Goal: Check status: Check status

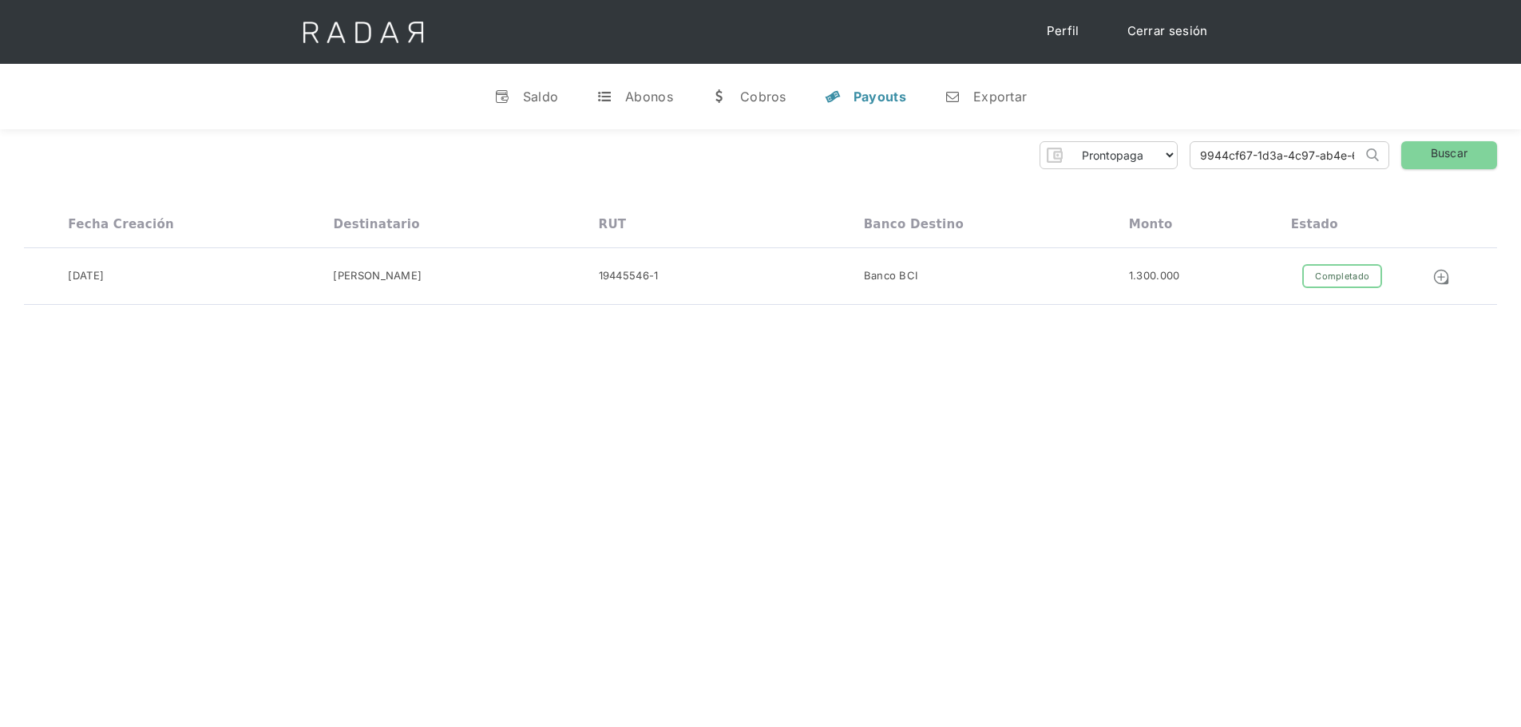
click at [853, 96] on div "Payouts" at bounding box center [879, 97] width 53 height 16
click at [865, 97] on div "Payouts" at bounding box center [879, 97] width 53 height 16
click at [549, 109] on link "v Saldo" at bounding box center [526, 97] width 90 height 42
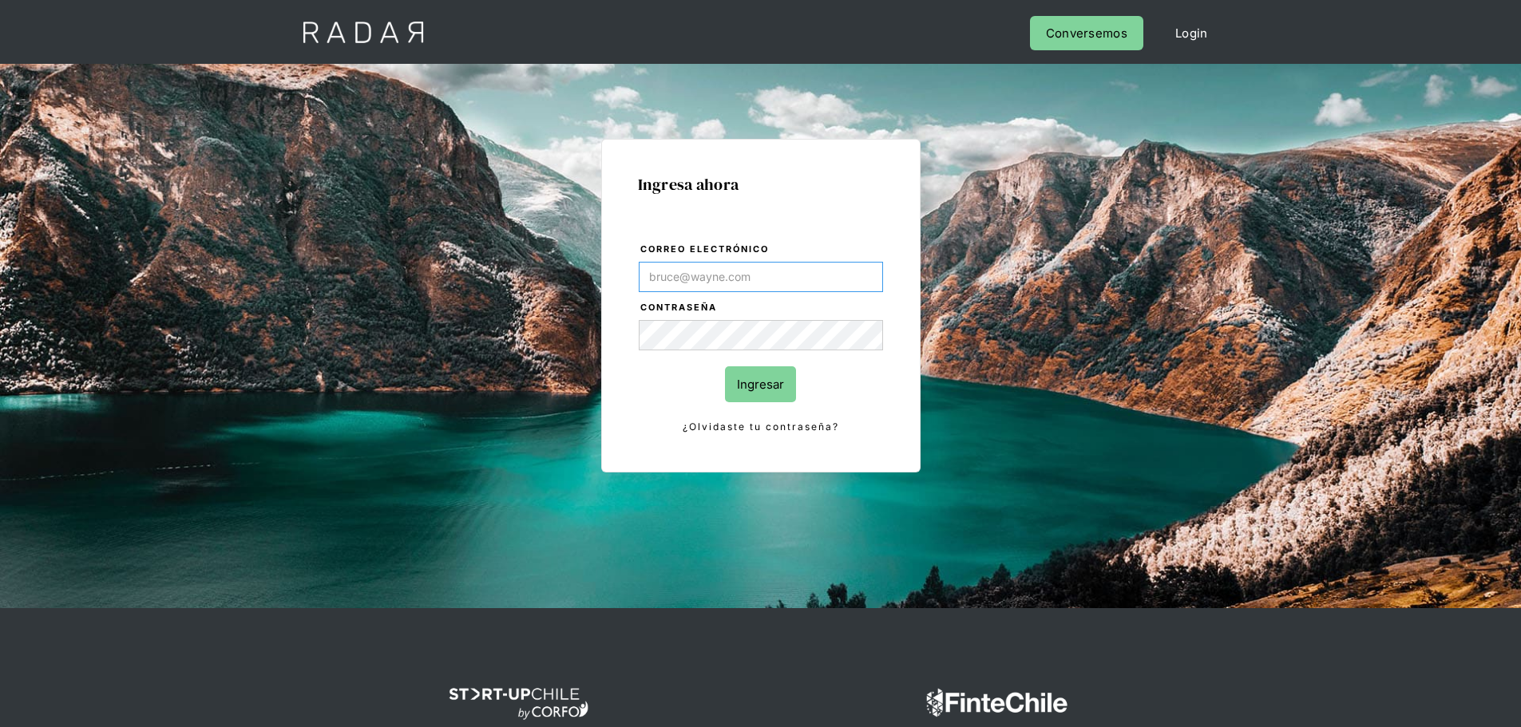
type input "Evans@prontopaga.com"
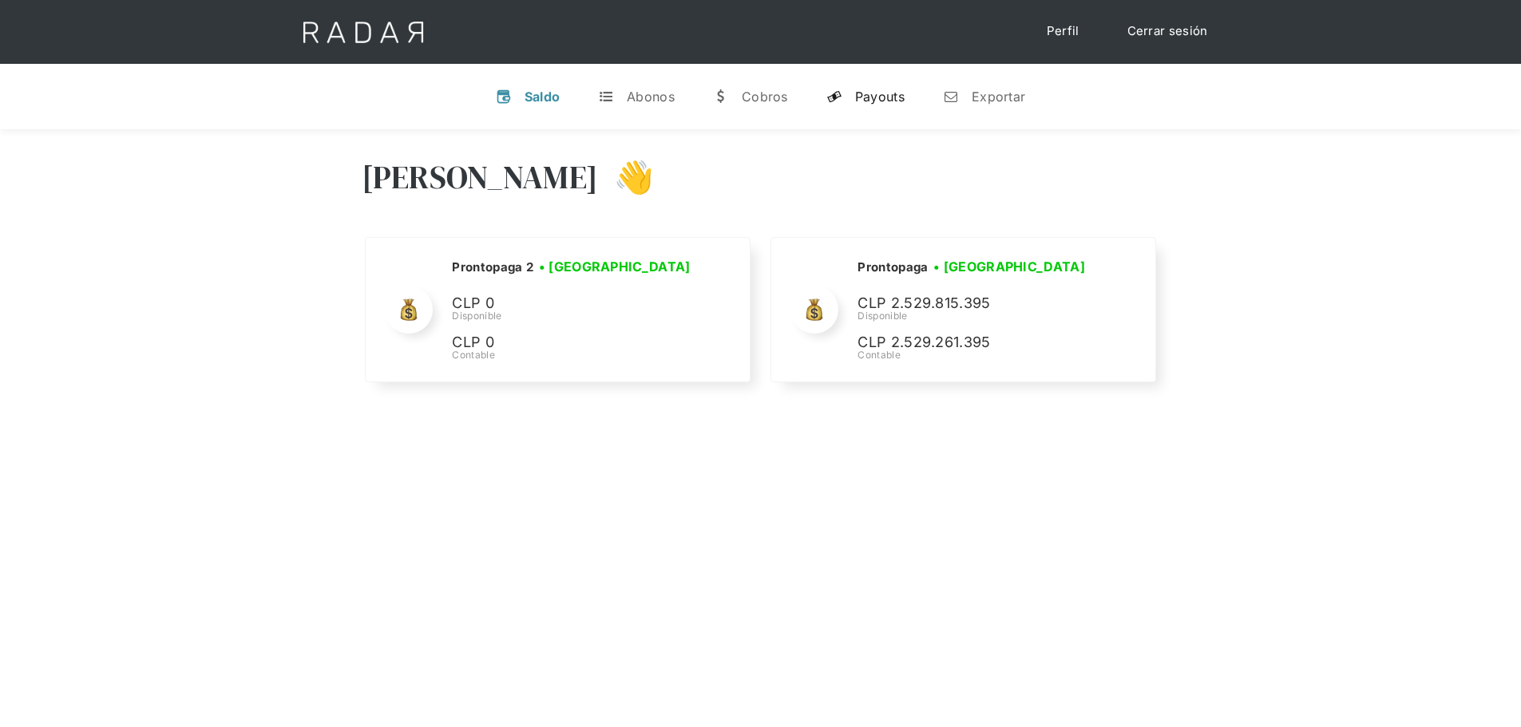
click at [877, 105] on link "y Payouts" at bounding box center [866, 97] width 104 height 42
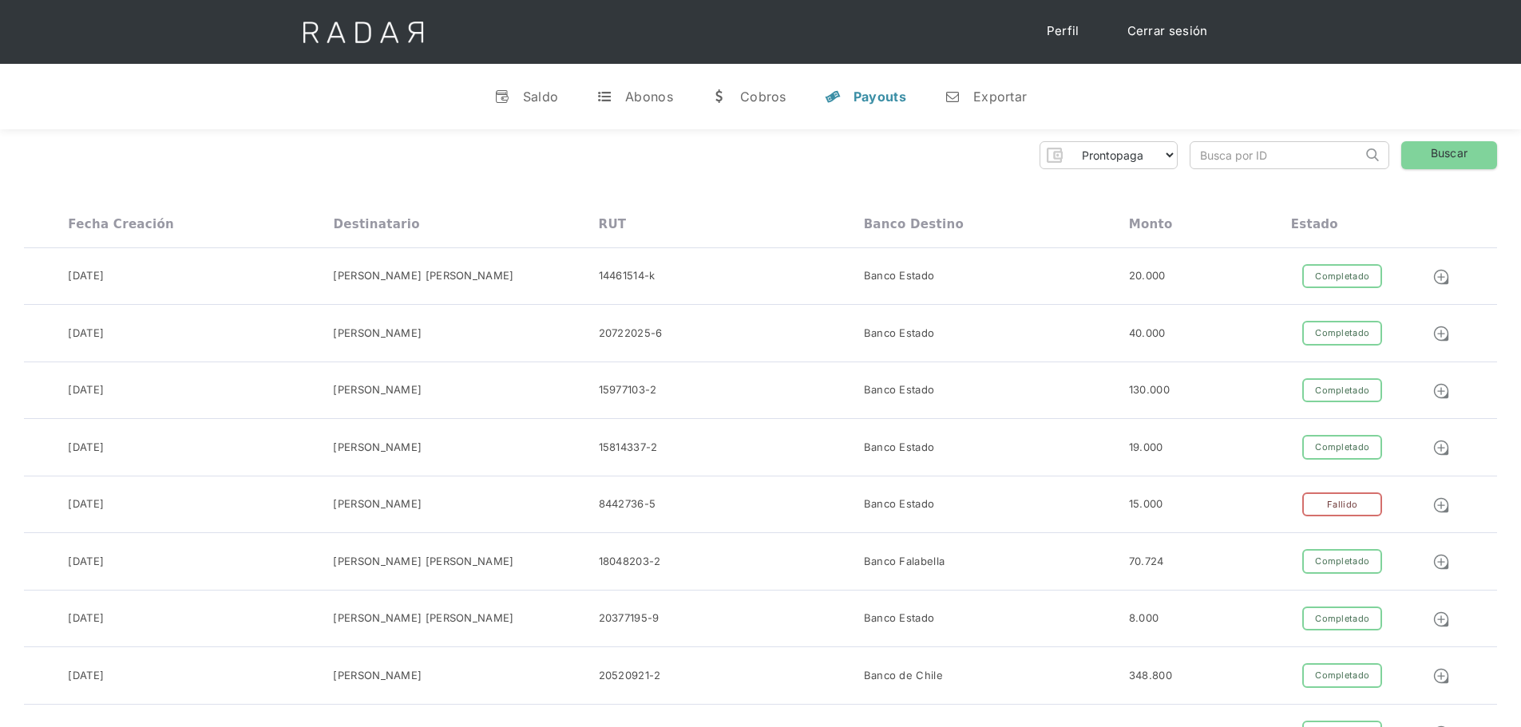
click at [1249, 164] on input "search" at bounding box center [1276, 155] width 172 height 26
paste input "9944cf67-1d3a-4c97-ab4e-67ad845e62dc"
type input "9944cf67-1d3a-4c97-ab4e-67ad845e62dc"
click at [1463, 157] on link "Buscar" at bounding box center [1449, 155] width 96 height 28
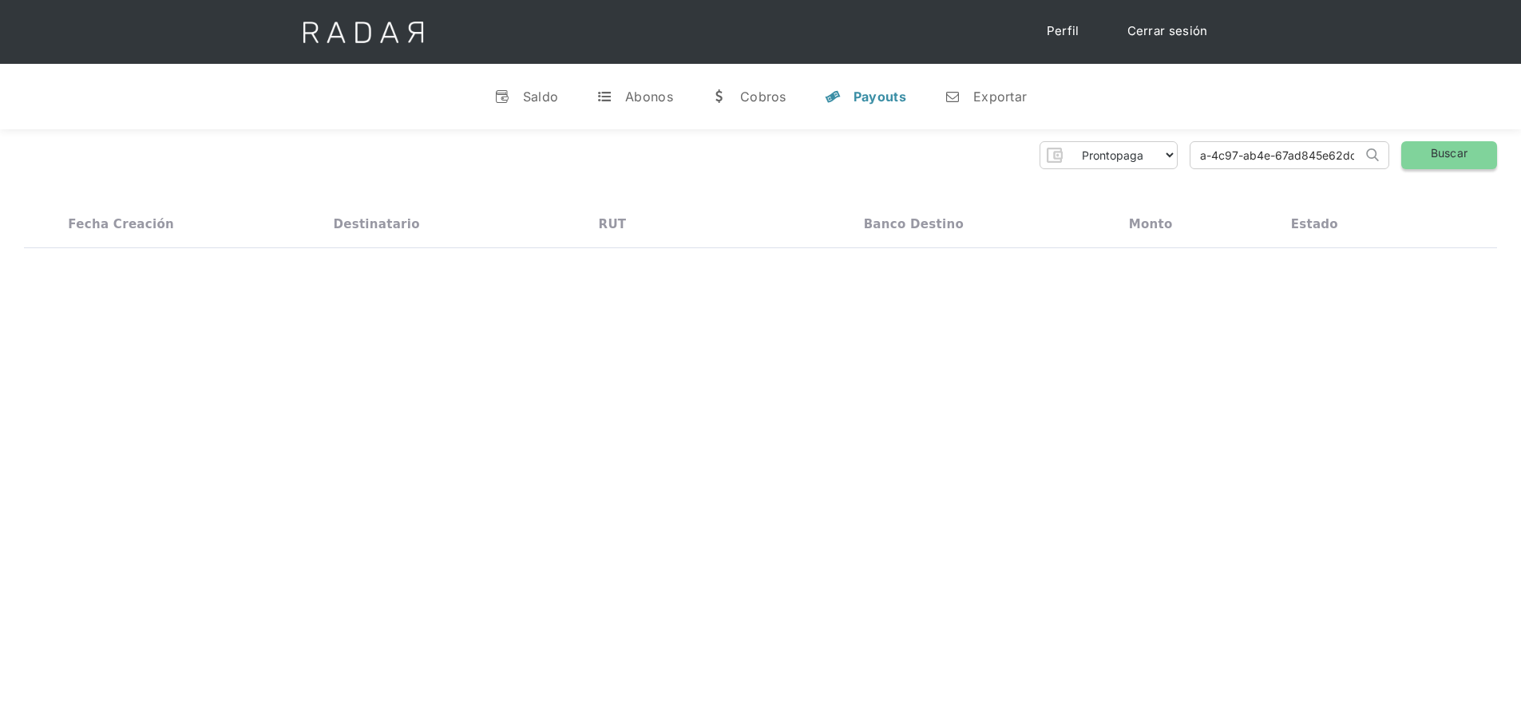
scroll to position [0, 0]
click at [988, 283] on div "Banco BCI" at bounding box center [996, 276] width 265 height 25
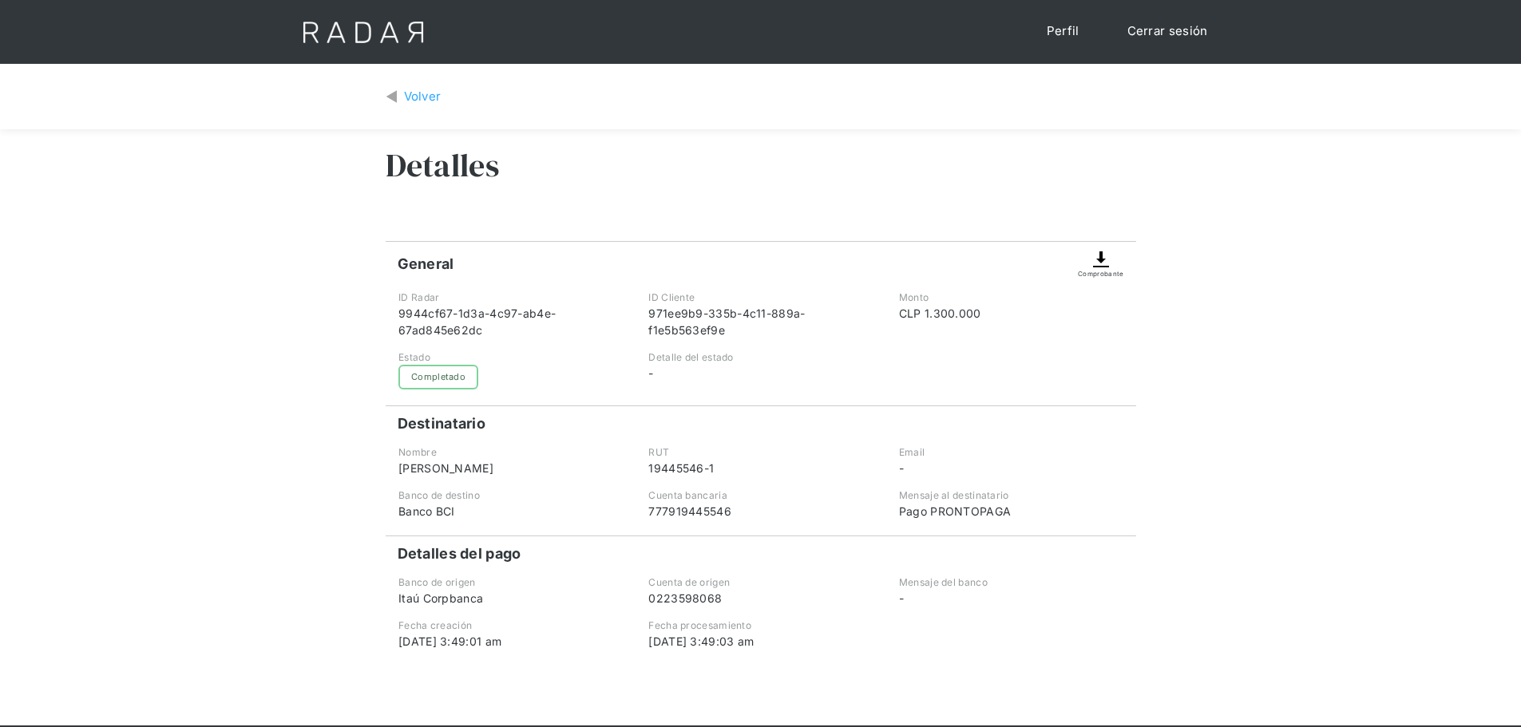
click at [422, 83] on div "Volver" at bounding box center [761, 97] width 750 height 42
click at [1312, 216] on div "Volver Detalles General Comprobante ID Radar 9944cf67-1d3a-4c97-ab4e-67ad845e62…" at bounding box center [760, 395] width 1521 height 662
